Goal: Task Accomplishment & Management: Use online tool/utility

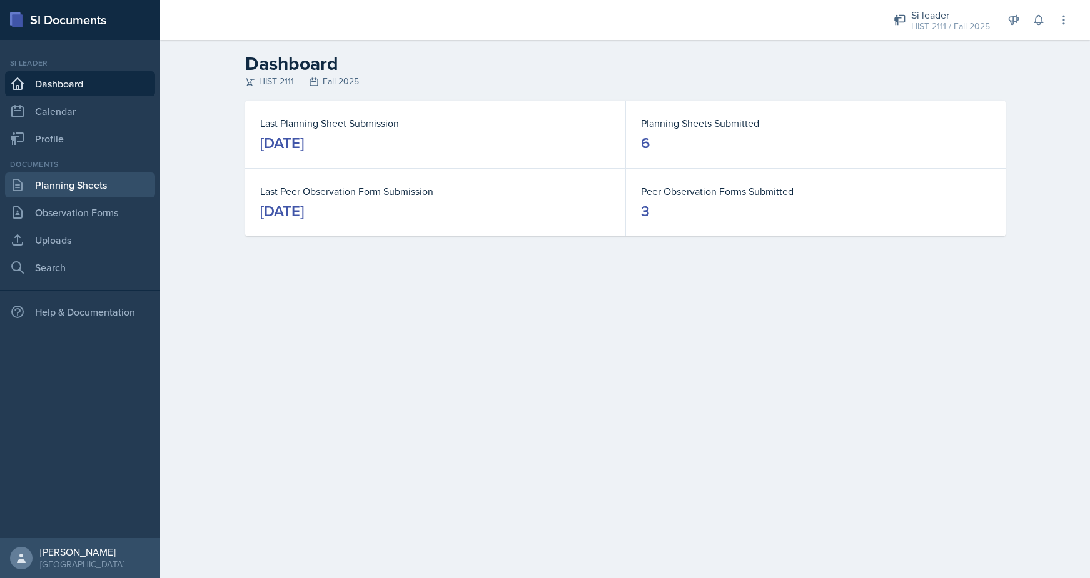
click at [52, 192] on link "Planning Sheets" at bounding box center [80, 185] width 150 height 25
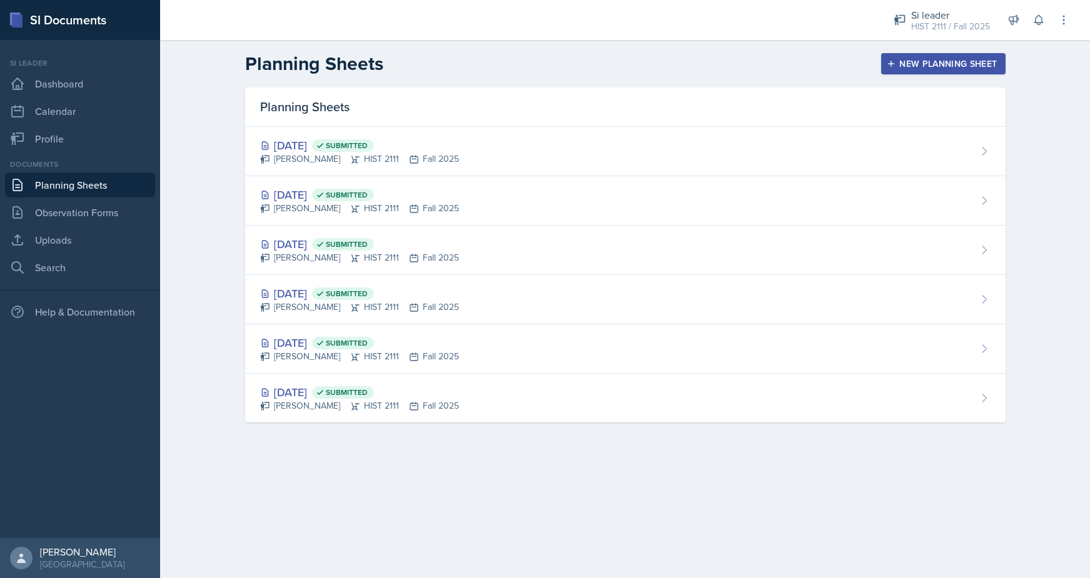
click at [904, 59] on div "New Planning Sheet" at bounding box center [943, 64] width 108 height 10
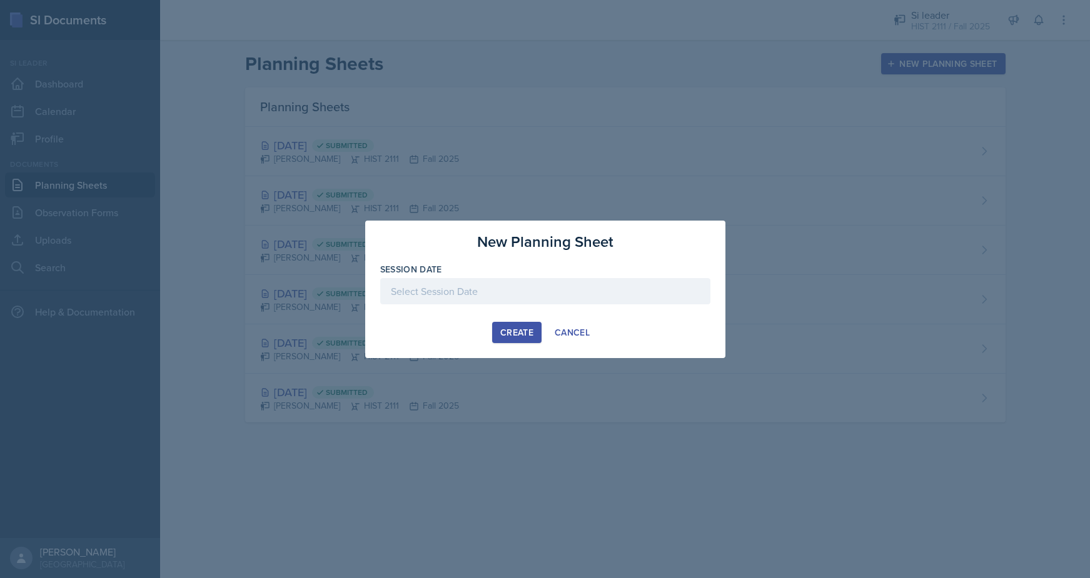
click at [506, 286] on div at bounding box center [545, 291] width 330 height 26
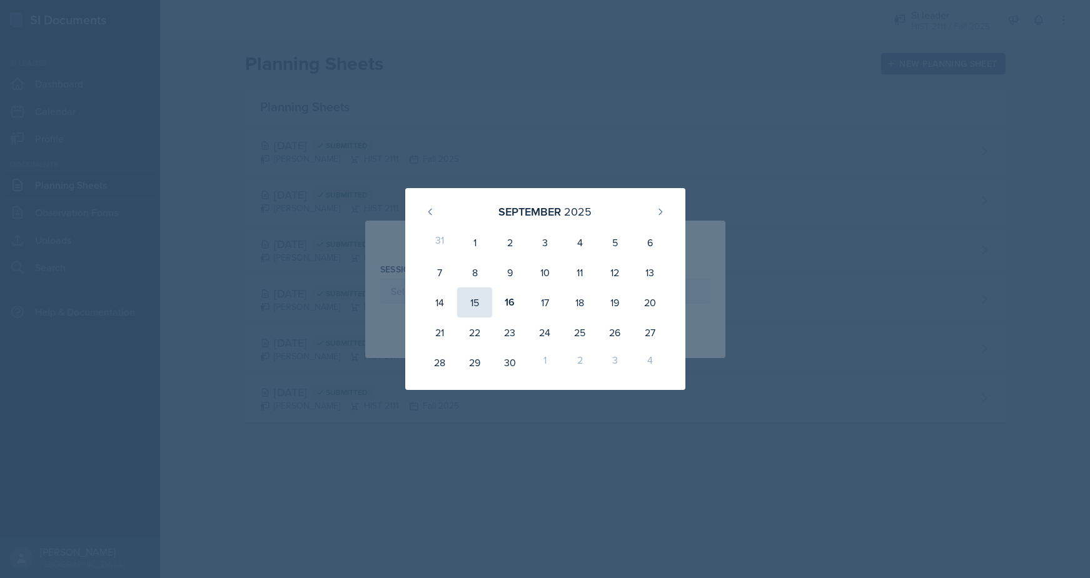
click at [480, 302] on div "15" at bounding box center [474, 303] width 35 height 30
type input "[DATE]"
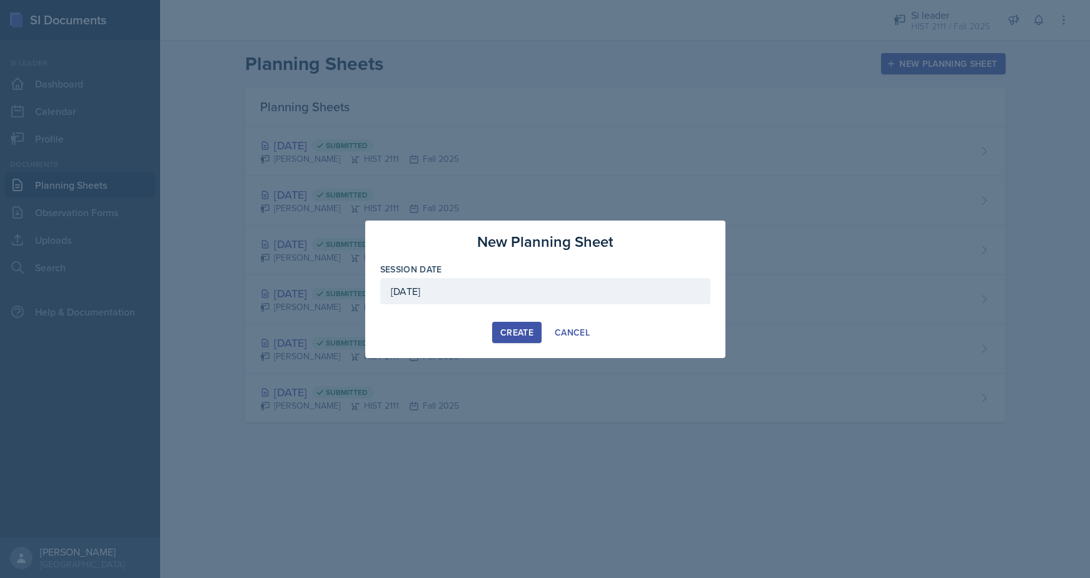
click at [511, 328] on div "Create" at bounding box center [516, 333] width 33 height 10
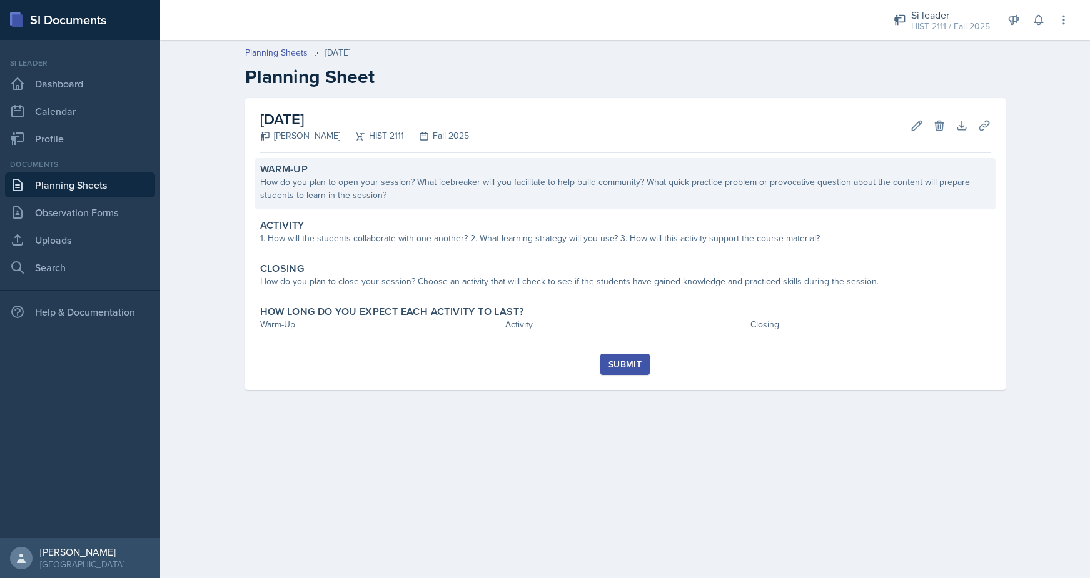
click at [426, 186] on div "How do you plan to open your session? What icebreaker will you facilitate to he…" at bounding box center [625, 189] width 730 height 26
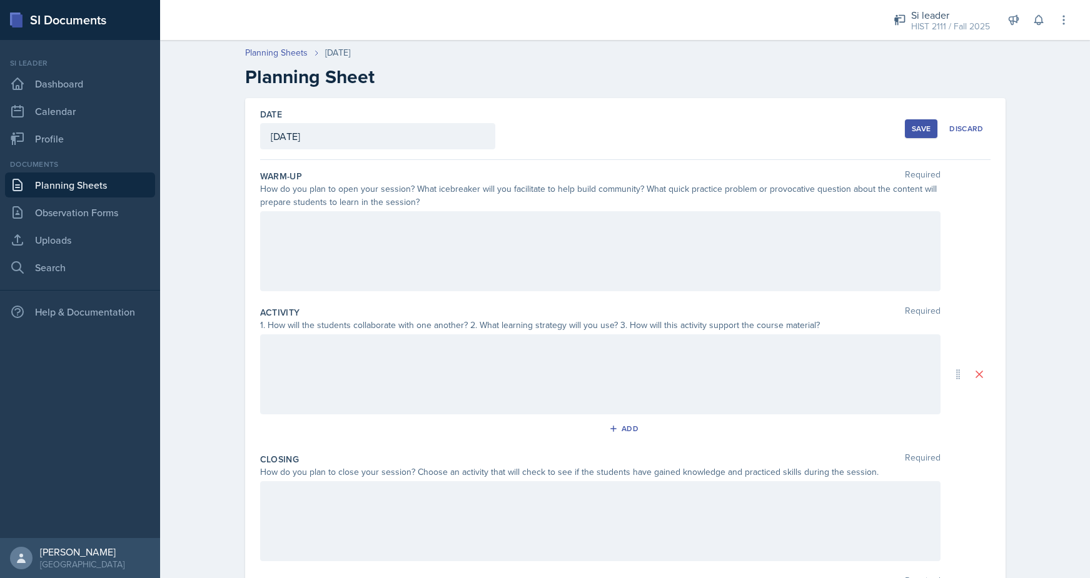
click at [375, 233] on div at bounding box center [600, 251] width 680 height 80
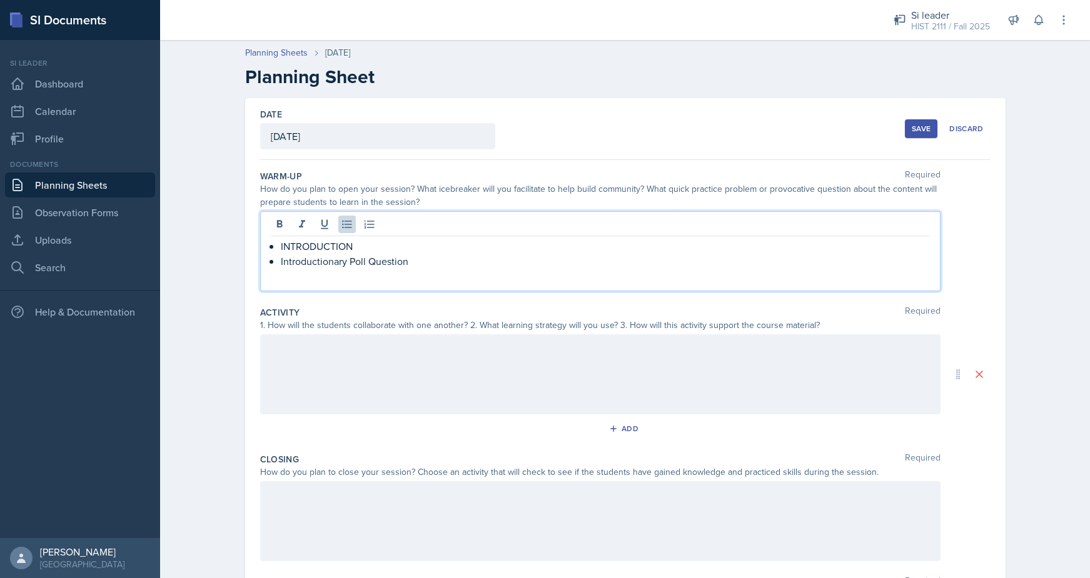
click at [335, 366] on div at bounding box center [600, 375] width 680 height 80
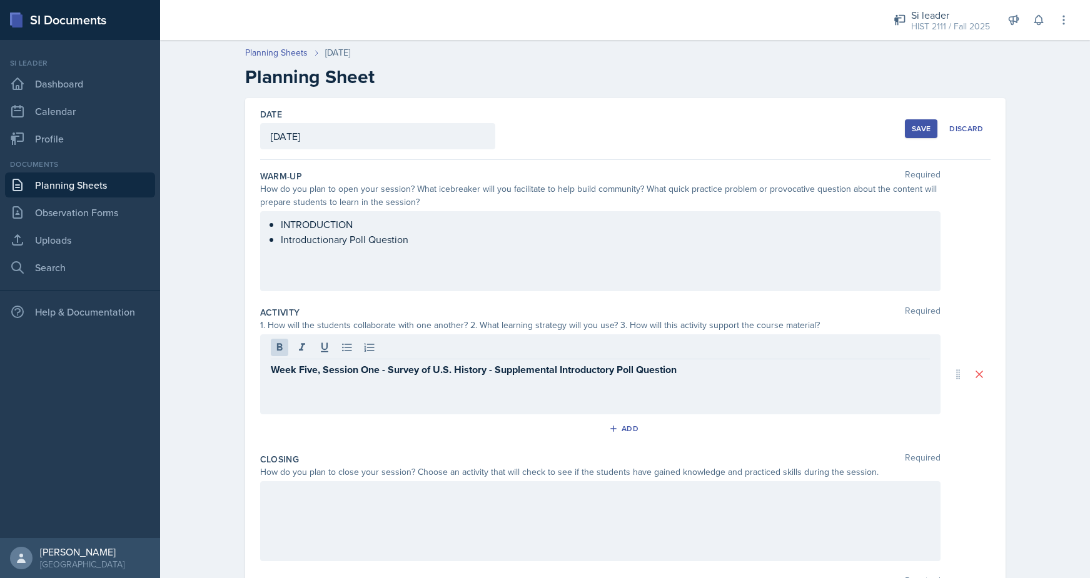
click at [430, 247] on div "INTRODUCTION ﻿﻿Introductionary Poll Question" at bounding box center [600, 239] width 659 height 45
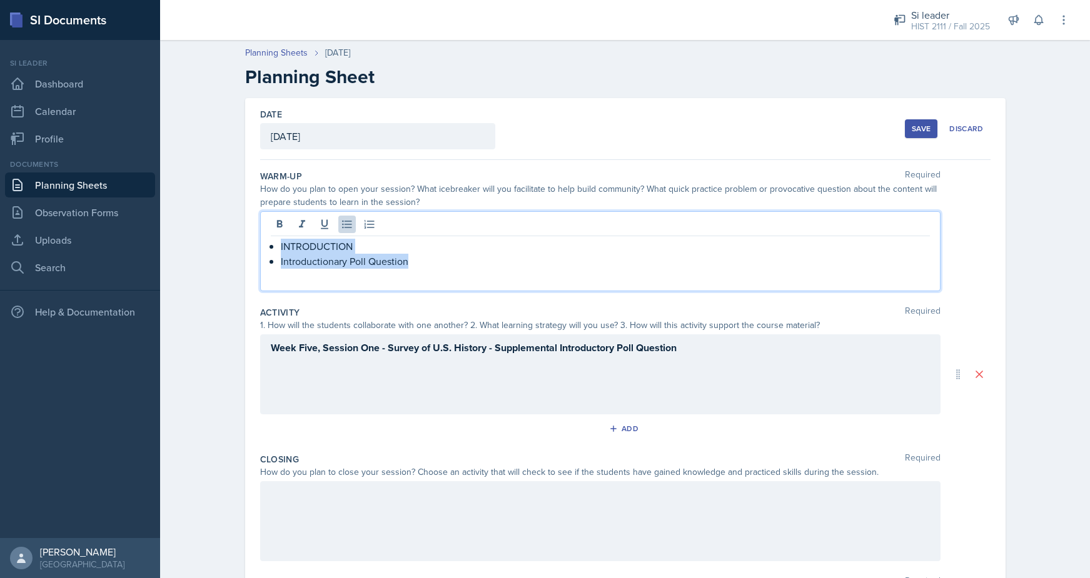
drag, startPoint x: 426, startPoint y: 268, endPoint x: 242, endPoint y: 230, distance: 188.2
click at [242, 230] on div "Date [DATE] [DATE] 31 1 2 3 4 5 6 7 8 9 10 11 12 13 14 15 16 17 18 19 20 21 22 …" at bounding box center [625, 389] width 800 height 583
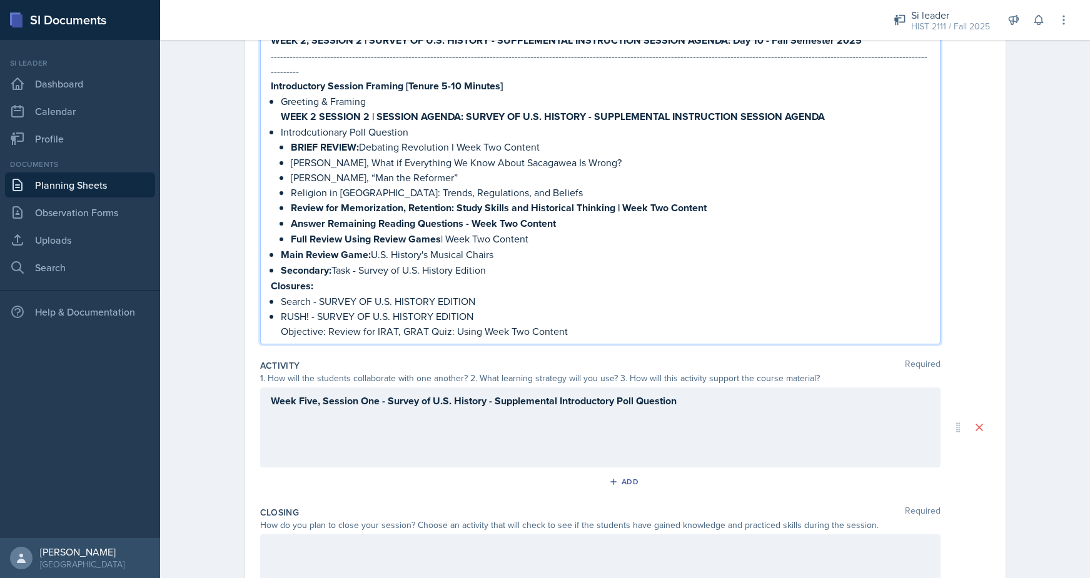
scroll to position [197, 0]
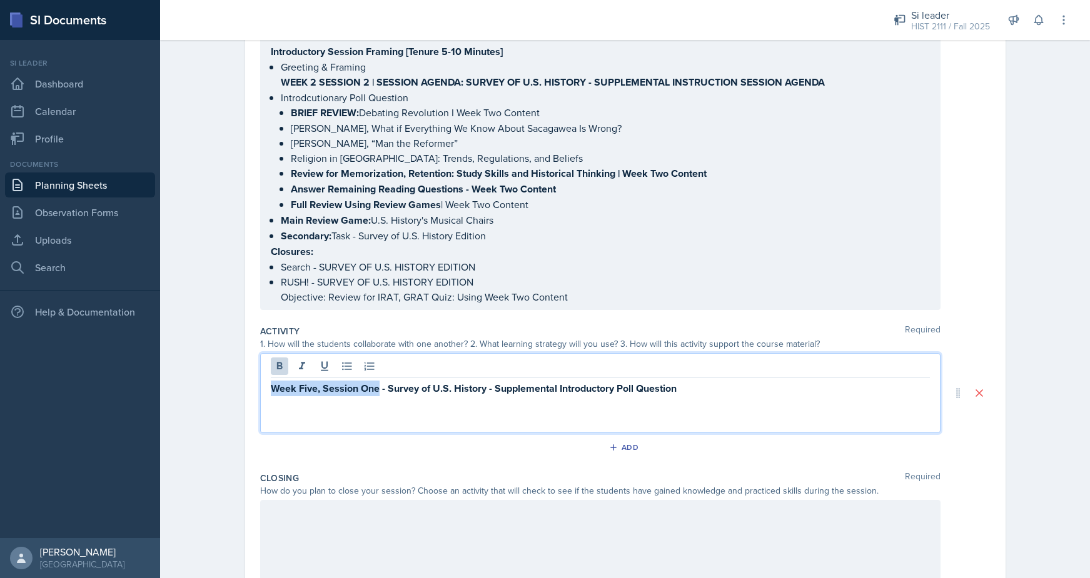
drag, startPoint x: 377, startPoint y: 371, endPoint x: 257, endPoint y: 370, distance: 120.1
click at [257, 370] on div "Date [DATE] [DATE] 31 1 2 3 4 5 6 7 8 9 10 11 12 13 14 15 16 17 18 19 20 21 22 …" at bounding box center [625, 274] width 760 height 790
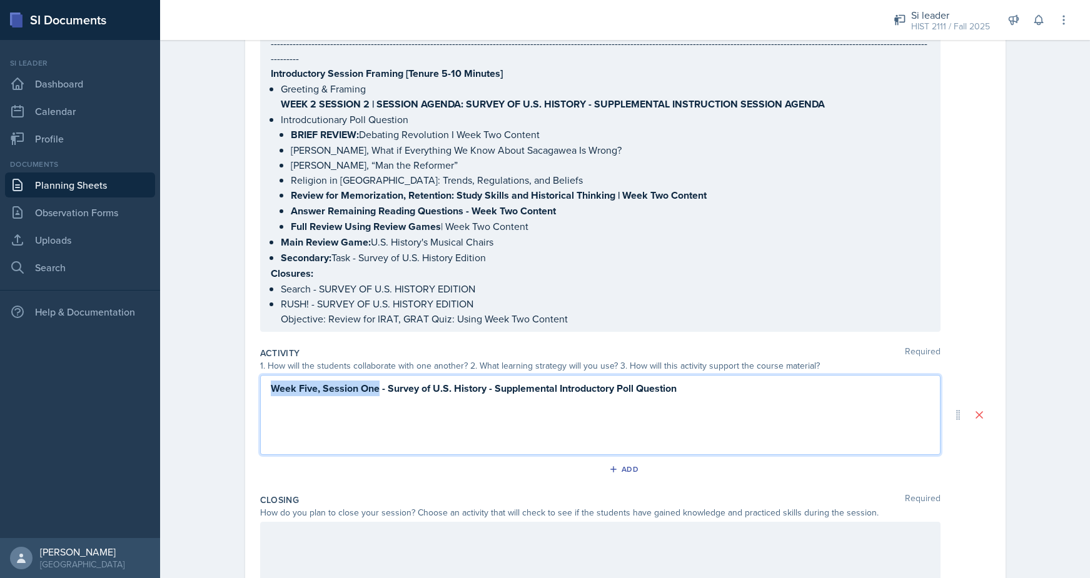
copy strong "Week Five, Session One"
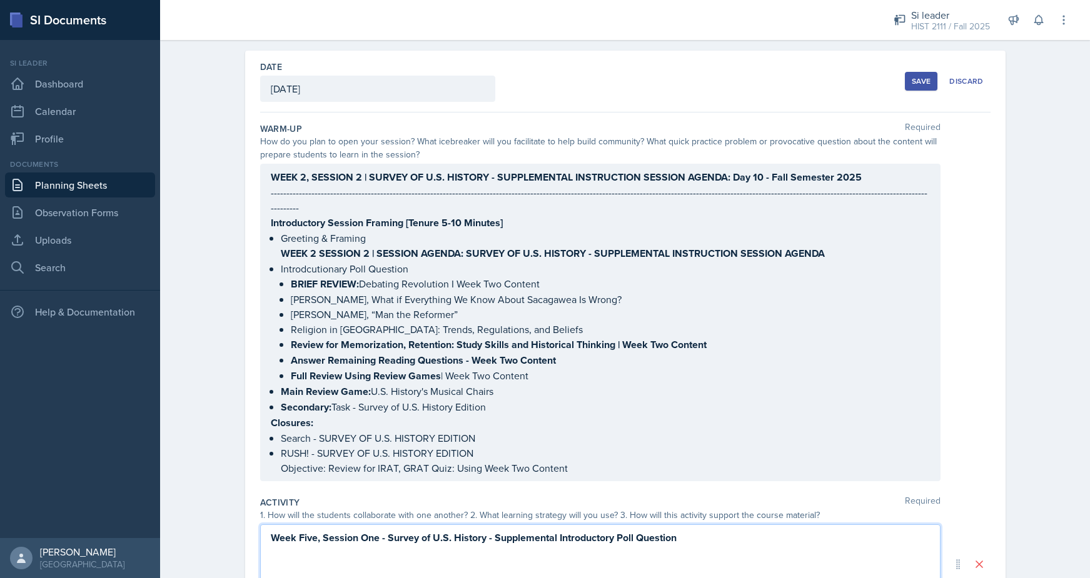
scroll to position [69, 0]
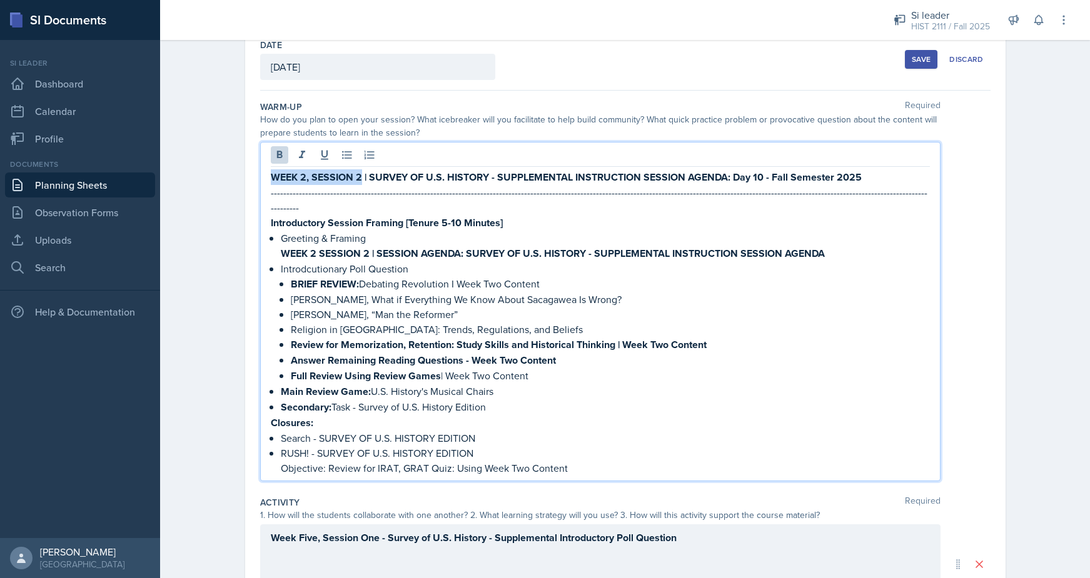
drag, startPoint x: 360, startPoint y: 176, endPoint x: 269, endPoint y: 176, distance: 91.3
click at [269, 176] on div "WEEK 2, SESSION 2 | SURVEY OF U.S. HISTORY - SUPPLEMENTAL INSTRUCTION SESSION A…" at bounding box center [600, 312] width 680 height 340
drag, startPoint x: 780, startPoint y: 181, endPoint x: 771, endPoint y: 181, distance: 8.8
click at [771, 181] on strong "Week Five, Session One | SURVEY OF U.S. HISTORY - SUPPLEMENTAL INSTRUCTION SESS…" at bounding box center [575, 177] width 608 height 14
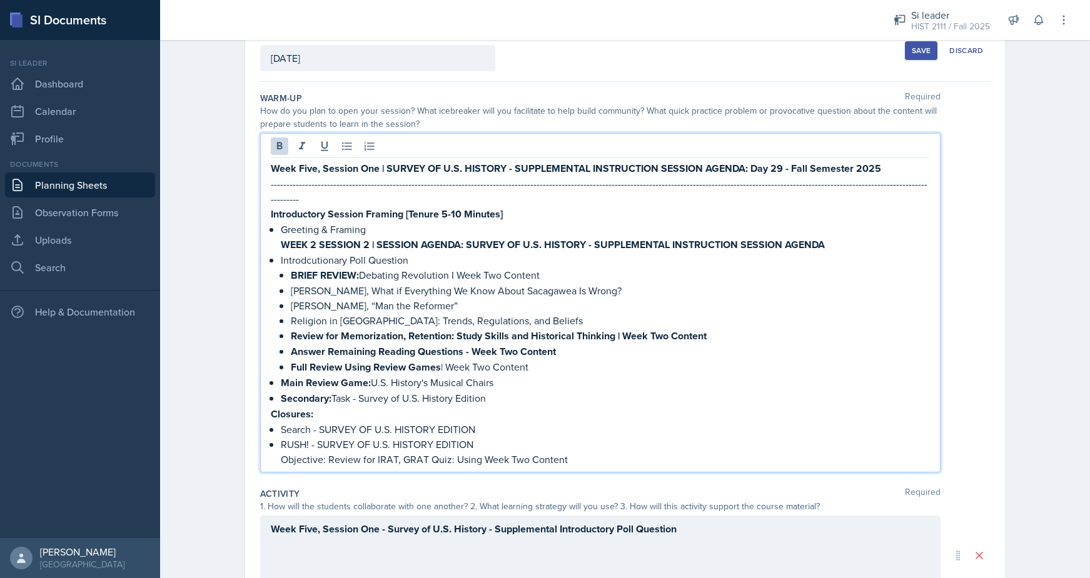
scroll to position [74, 0]
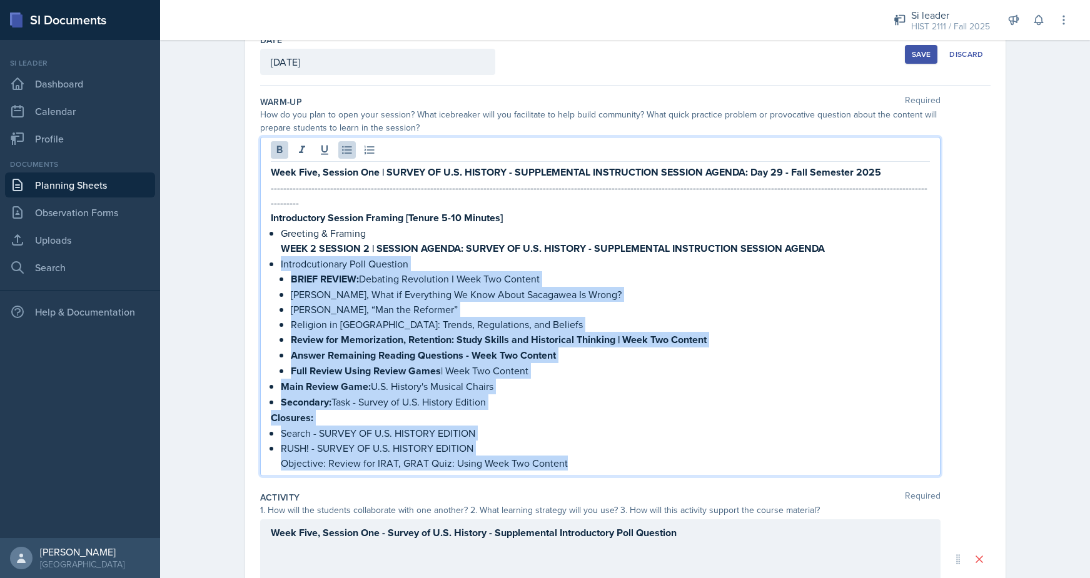
drag, startPoint x: 572, startPoint y: 451, endPoint x: 281, endPoint y: 254, distance: 351.2
click at [281, 254] on div "Week Five, Session One | SURVEY OF U.S. HISTORY - SUPPLEMENTAL INSTRUCTION SESS…" at bounding box center [600, 317] width 659 height 306
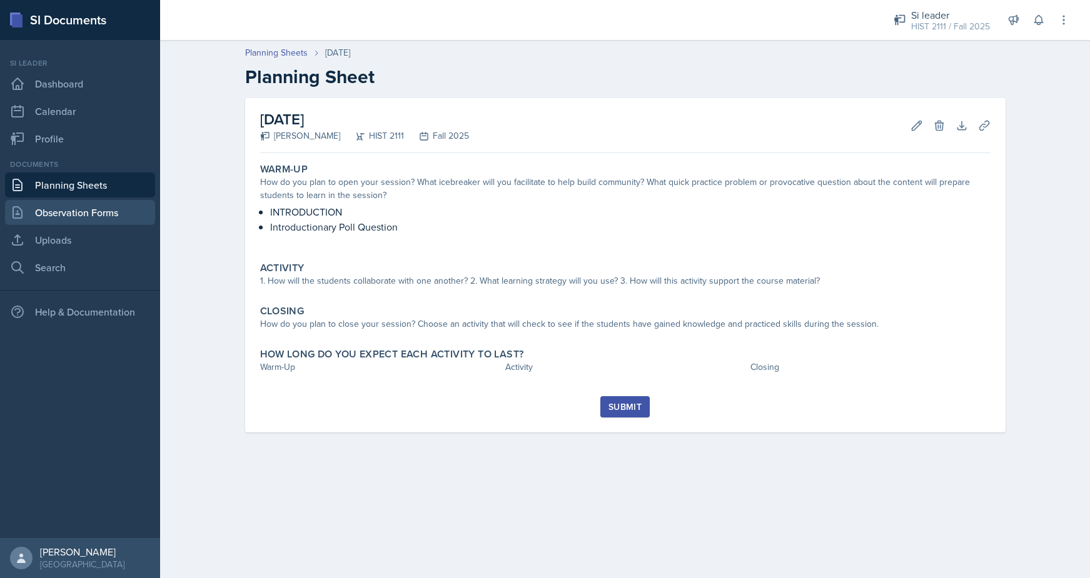
click at [81, 214] on link "Observation Forms" at bounding box center [80, 212] width 150 height 25
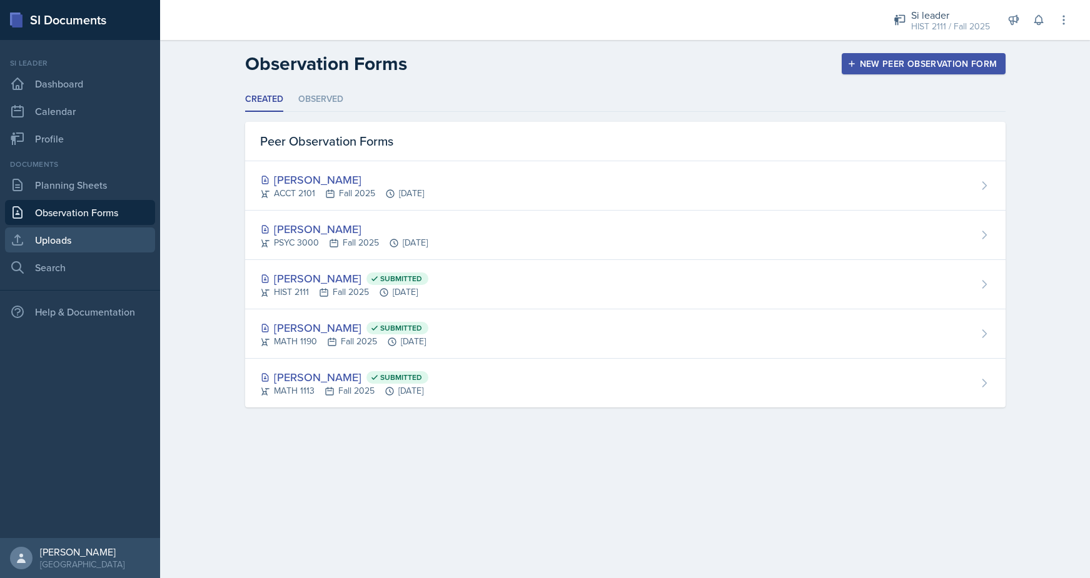
click at [70, 243] on link "Uploads" at bounding box center [80, 240] width 150 height 25
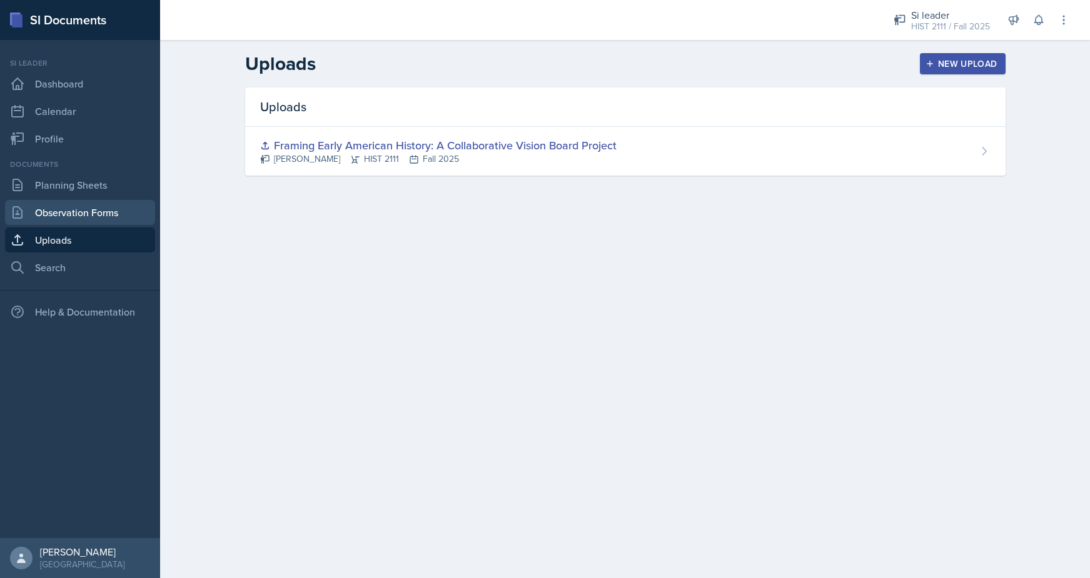
click at [84, 217] on link "Observation Forms" at bounding box center [80, 212] width 150 height 25
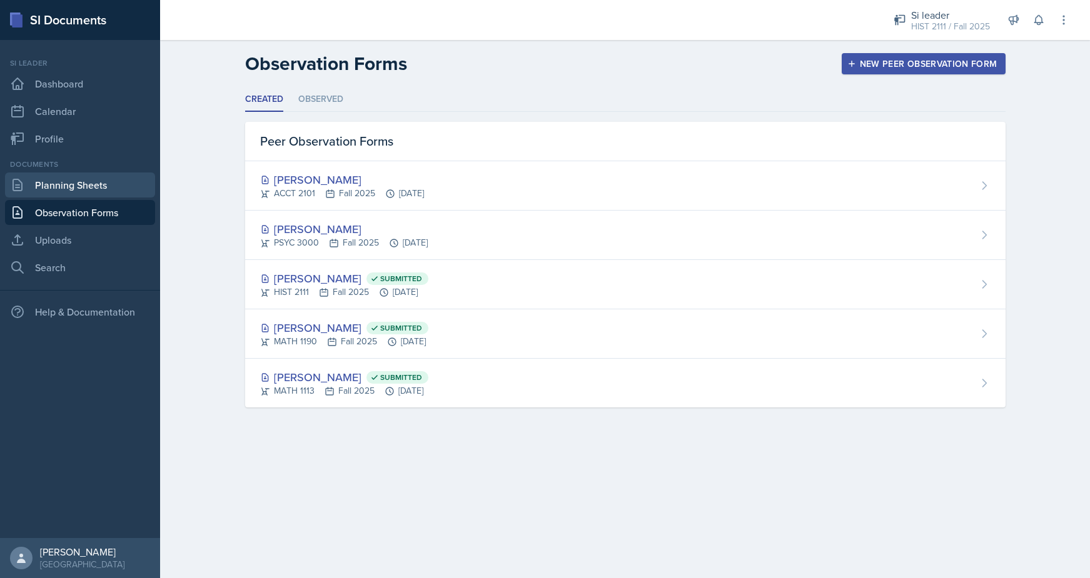
click at [91, 186] on link "Planning Sheets" at bounding box center [80, 185] width 150 height 25
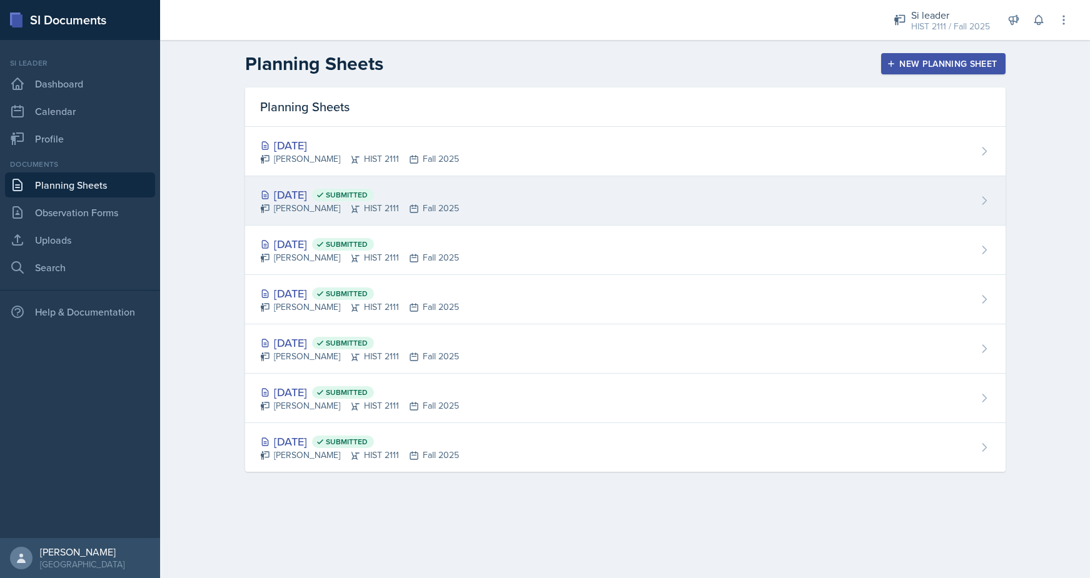
click at [300, 204] on div "Jonathan Westmoreland HIST 2111 Fall 2025" at bounding box center [359, 208] width 199 height 13
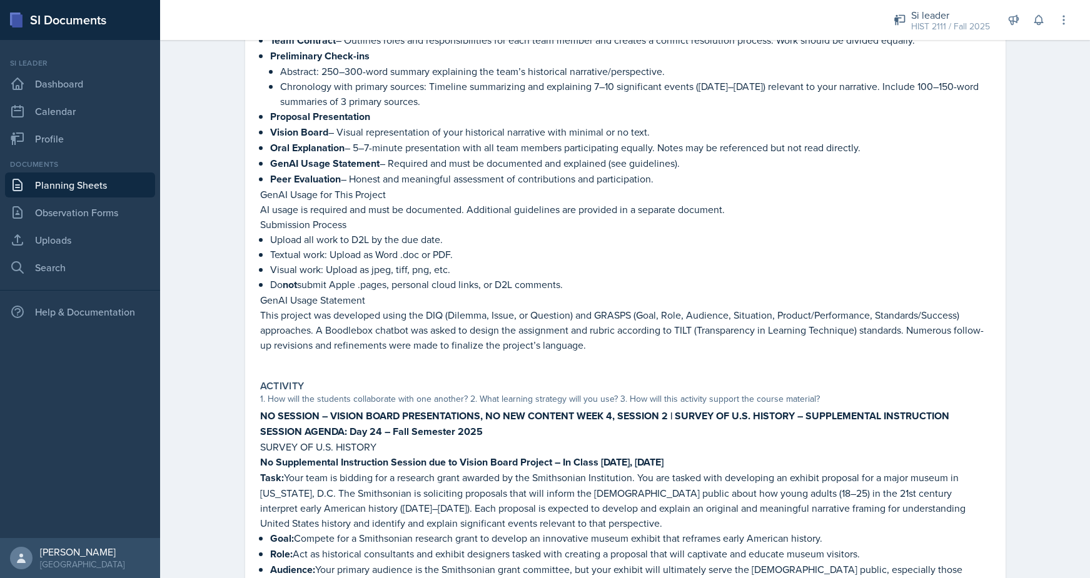
scroll to position [403, 0]
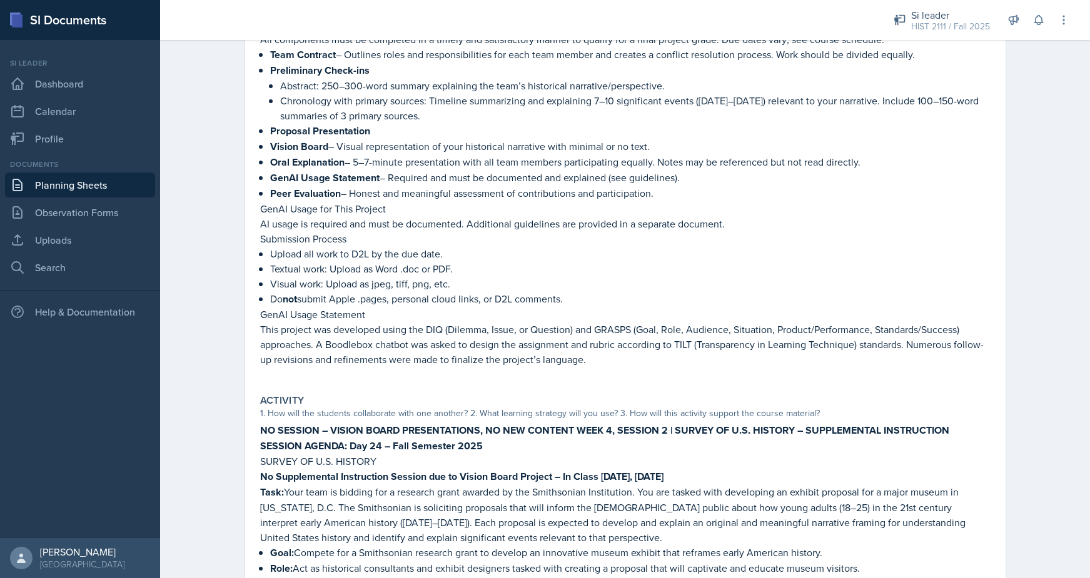
click at [363, 291] on p "Do not submit Apple .pages, personal cloud links, or D2L comments." at bounding box center [630, 299] width 720 height 16
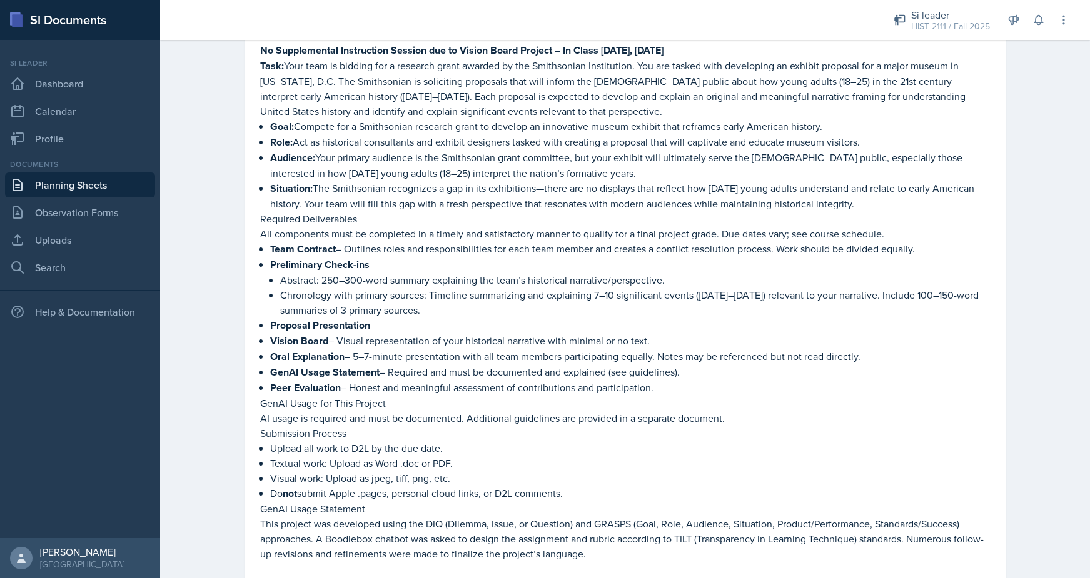
scroll to position [188, 0]
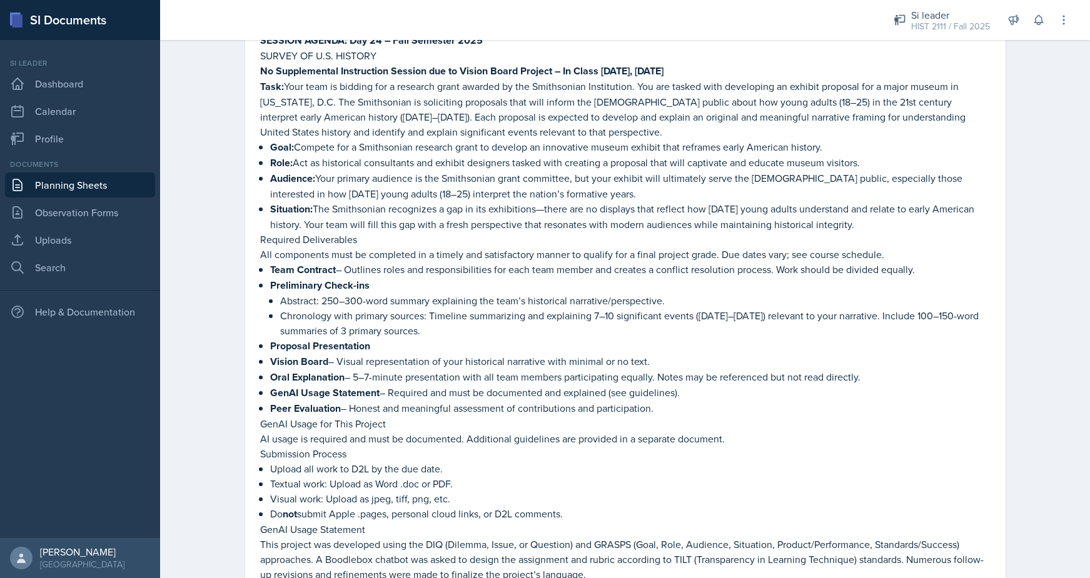
click at [74, 182] on link "Planning Sheets" at bounding box center [80, 185] width 150 height 25
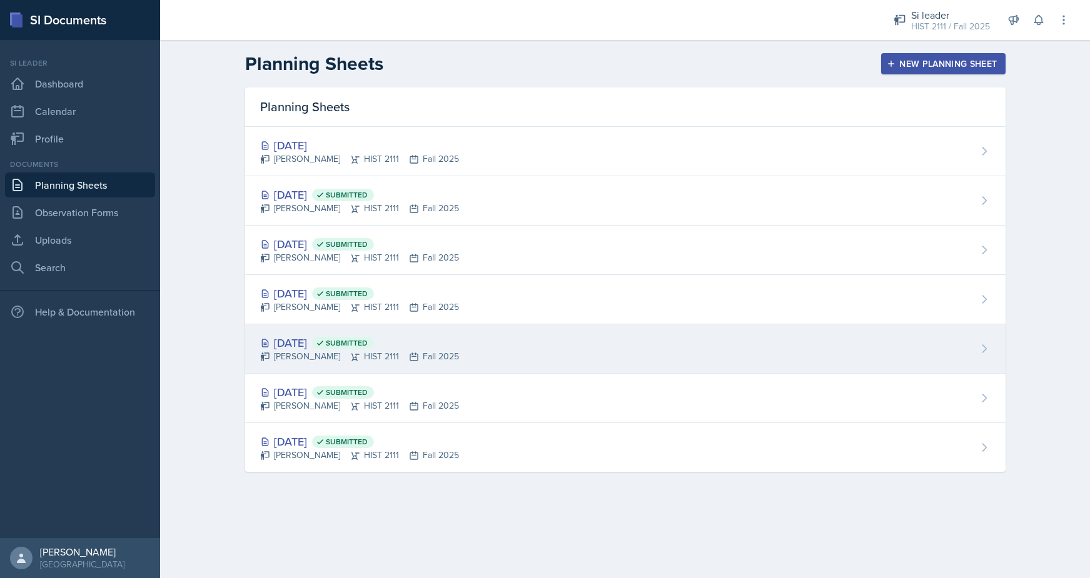
click at [296, 353] on div "Jonathan Westmoreland HIST 2111 Fall 2025" at bounding box center [359, 356] width 199 height 13
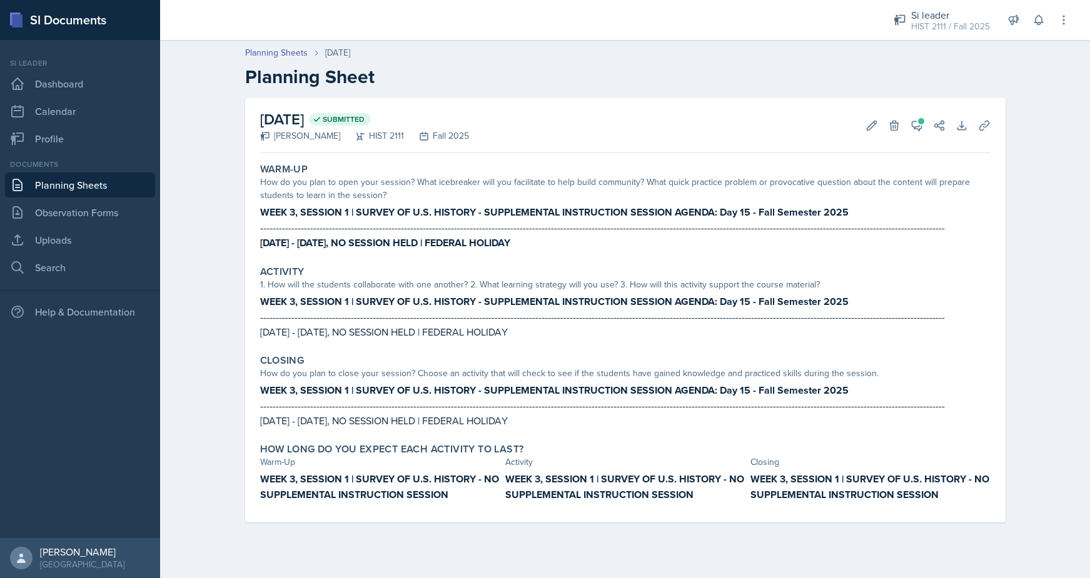
click at [68, 183] on link "Planning Sheets" at bounding box center [80, 185] width 150 height 25
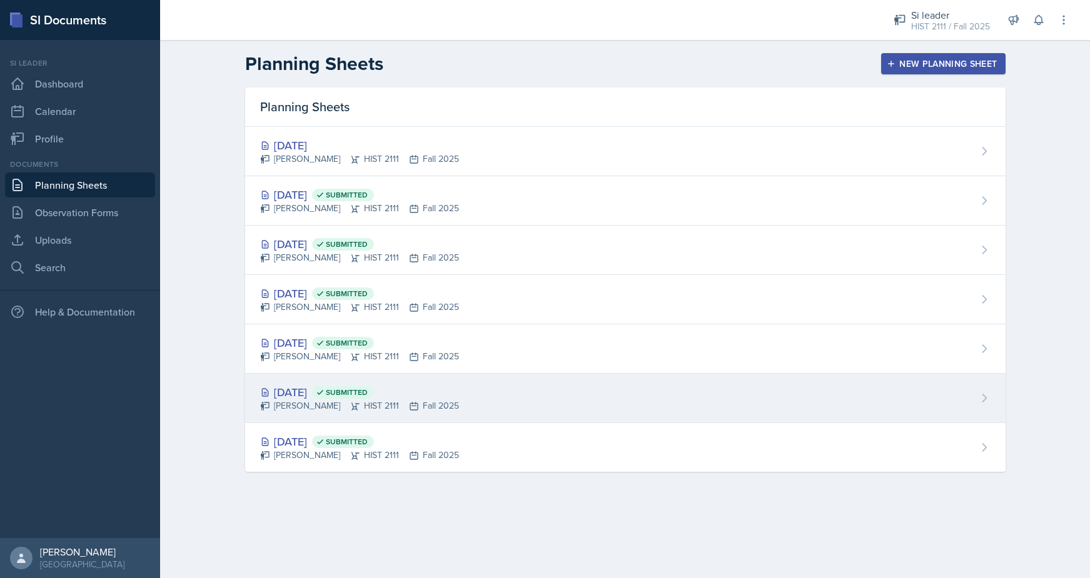
click at [296, 393] on div "Aug 27th, 2025 Submitted" at bounding box center [359, 392] width 199 height 17
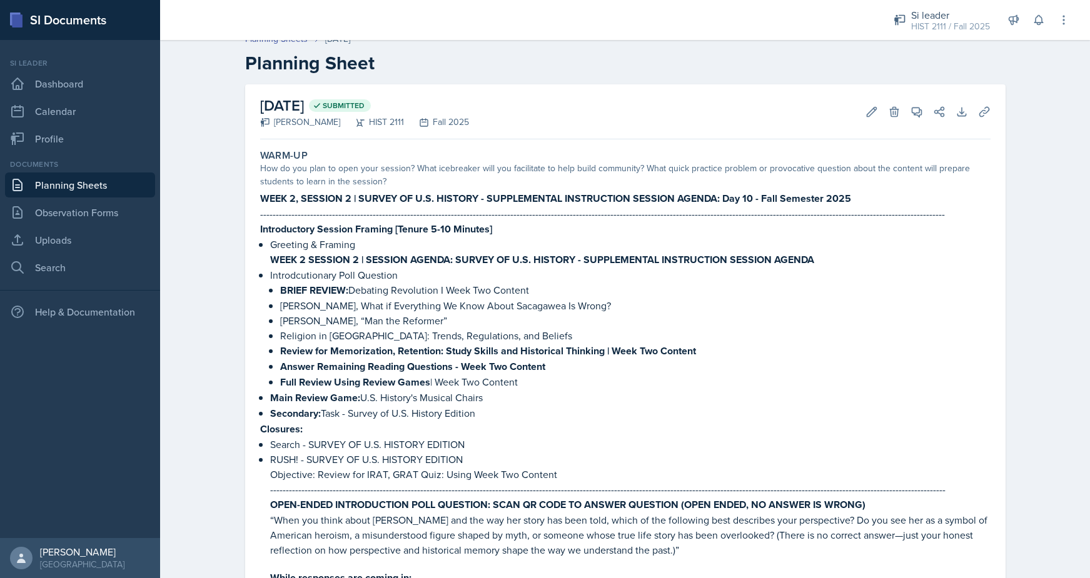
scroll to position [21, 0]
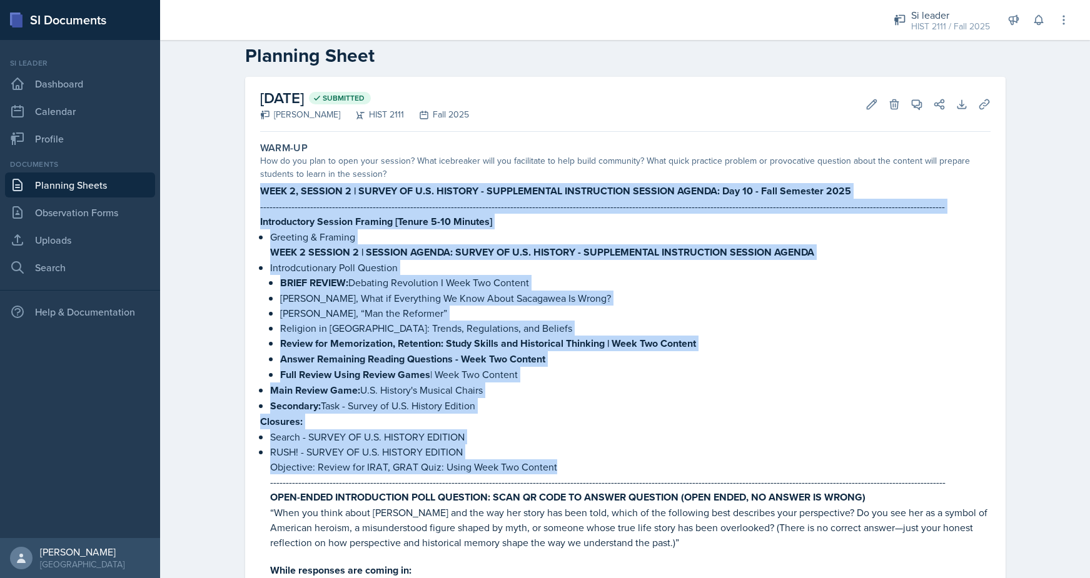
drag, startPoint x: 567, startPoint y: 461, endPoint x: 255, endPoint y: 196, distance: 409.0
copy div "WEEK 2, SESSION 2 | SURVEY OF U.S. HISTORY - SUPPLEMENTAL INSTRUCTION SESSION A…"
click at [350, 219] on strong "Introductory Session Framing [Tenure 5-10 Minutes]" at bounding box center [376, 221] width 232 height 14
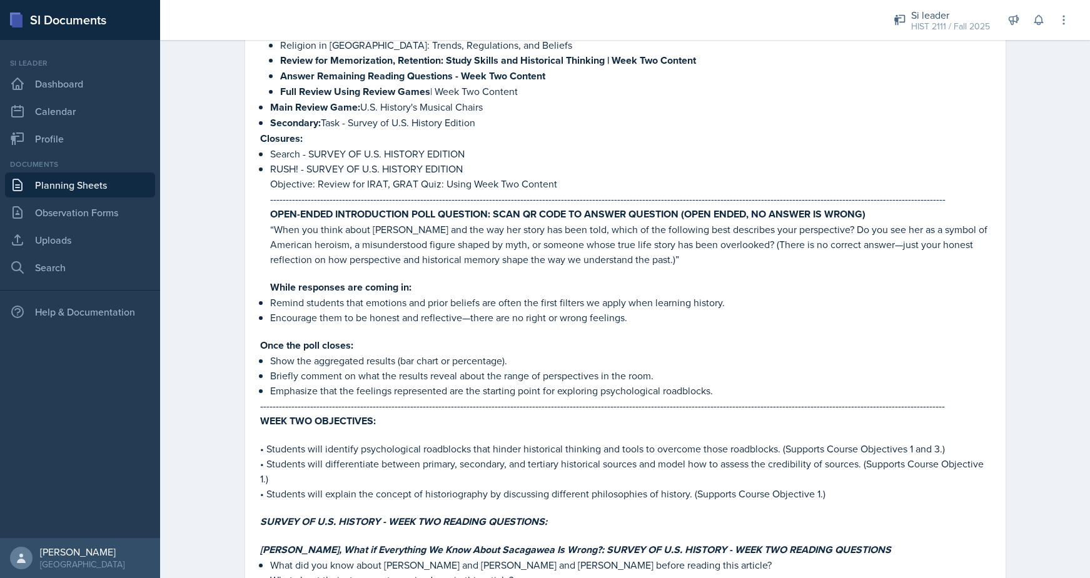
scroll to position [310, 0]
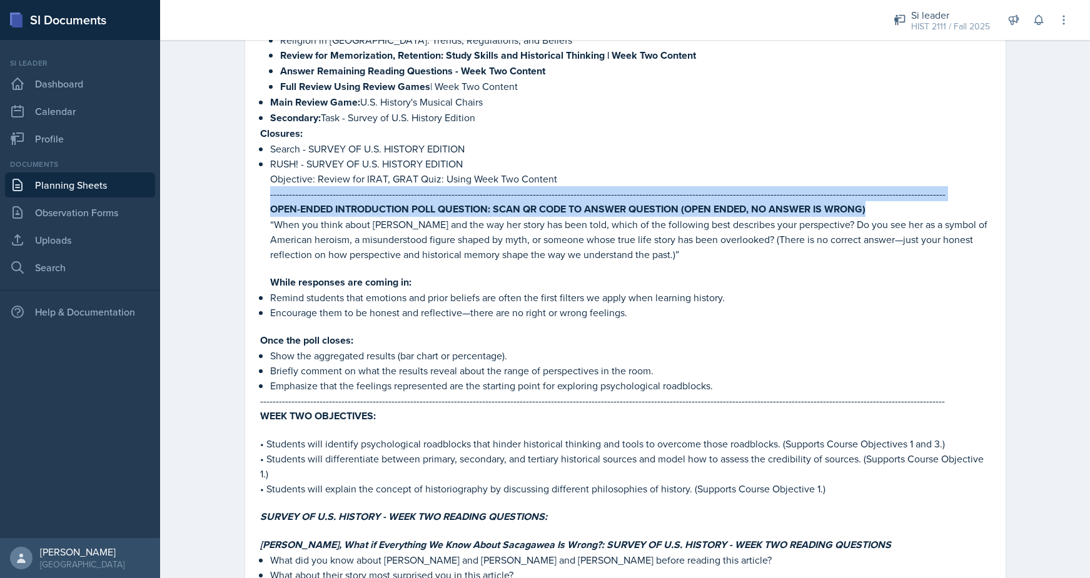
drag, startPoint x: 268, startPoint y: 191, endPoint x: 899, endPoint y: 209, distance: 631.2
click at [899, 209] on div "WEEK 2, SESSION 2 | SURVEY OF U.S. HISTORY - SUPPLEMENTAL INSTRUCTION SESSION A…" at bounding box center [625, 474] width 730 height 1159
copy li "-------------------------------------------------------------------------------…"
